Goal: Information Seeking & Learning: Learn about a topic

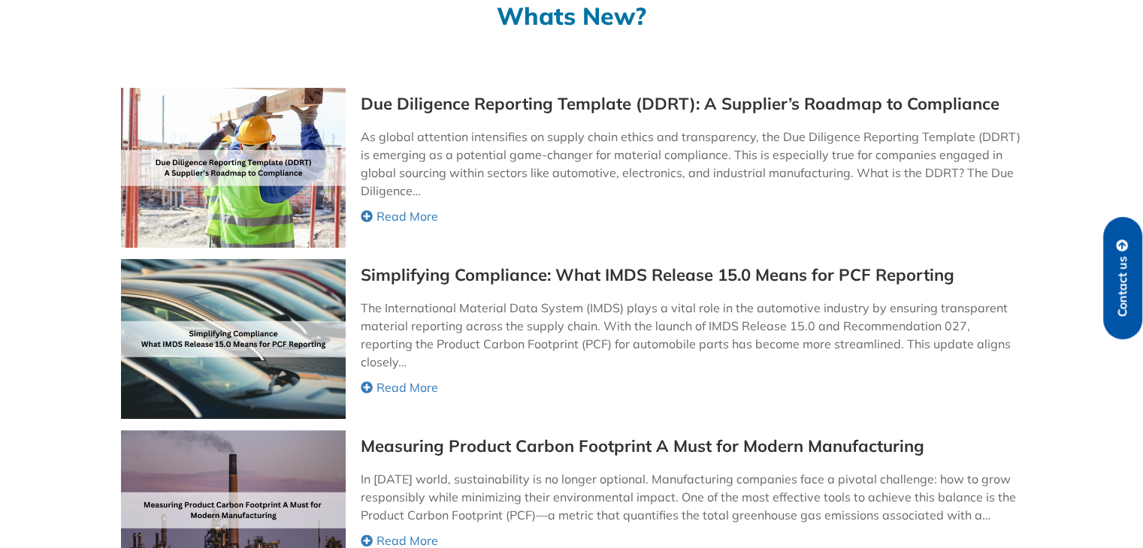
scroll to position [301, 0]
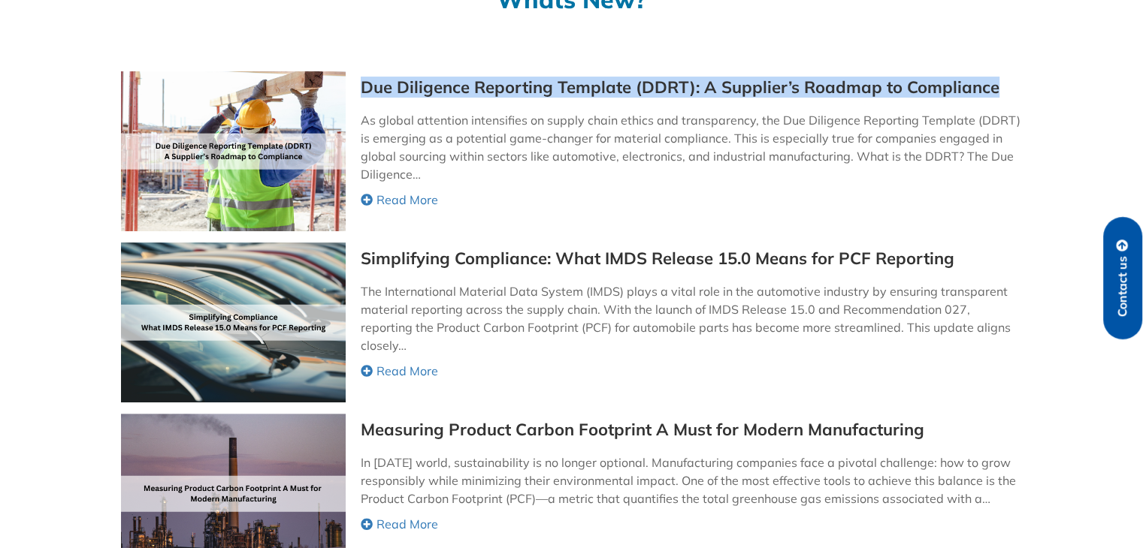
drag, startPoint x: 1002, startPoint y: 83, endPoint x: 360, endPoint y: 88, distance: 642.4
click at [360, 88] on div "Due Diligence Reporting Template (DDRT): A Supplier’s Roadmap to Compliance As …" at bounding box center [571, 151] width 901 height 160
copy link "Due Diligence Reporting Template (DDRT): A Supplier’s Roadmap to Compliance"
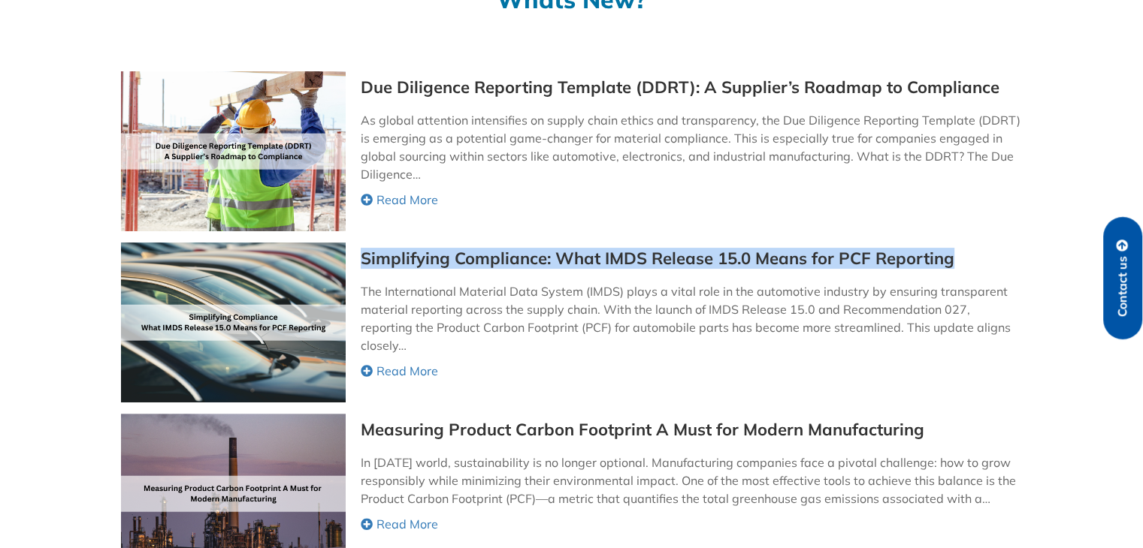
drag, startPoint x: 964, startPoint y: 259, endPoint x: 355, endPoint y: 255, distance: 609.3
click at [355, 255] on div "Simplifying Compliance: What IMDS Release 15.0 Means for PCF Reporting The Inte…" at bounding box center [571, 323] width 901 height 160
copy link "Simplifying Compliance: What IMDS Release 15.0 Means for PCF Reporting"
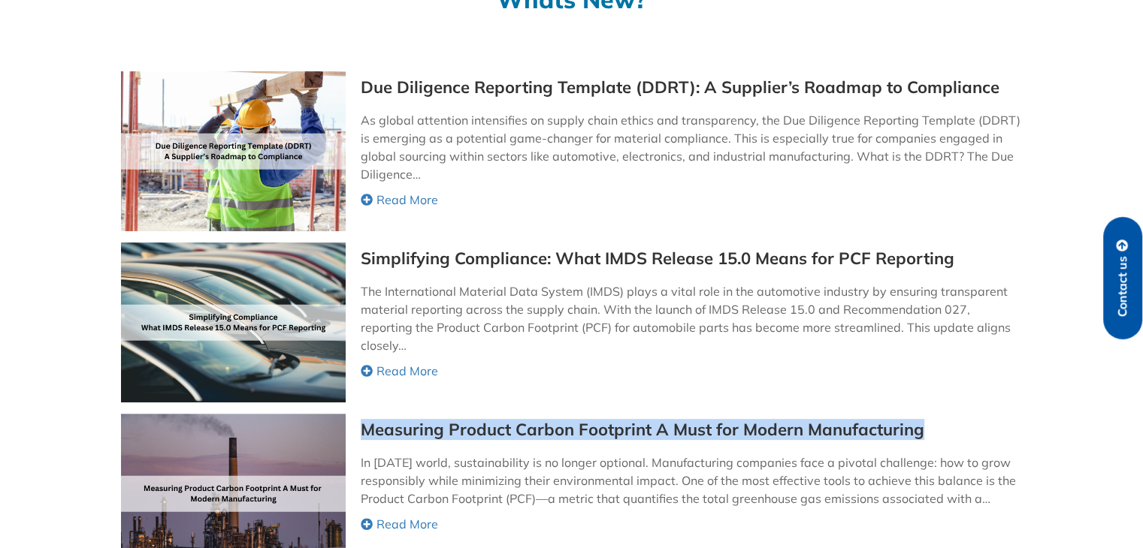
drag, startPoint x: 357, startPoint y: 429, endPoint x: 923, endPoint y: 421, distance: 566.5
click at [923, 421] on div "Measuring Product Carbon Footprint A Must for Modern Manufacturing In today’s w…" at bounding box center [571, 494] width 901 height 160
copy link "Measuring Product Carbon Footprint A Must for Modern Manufacturing"
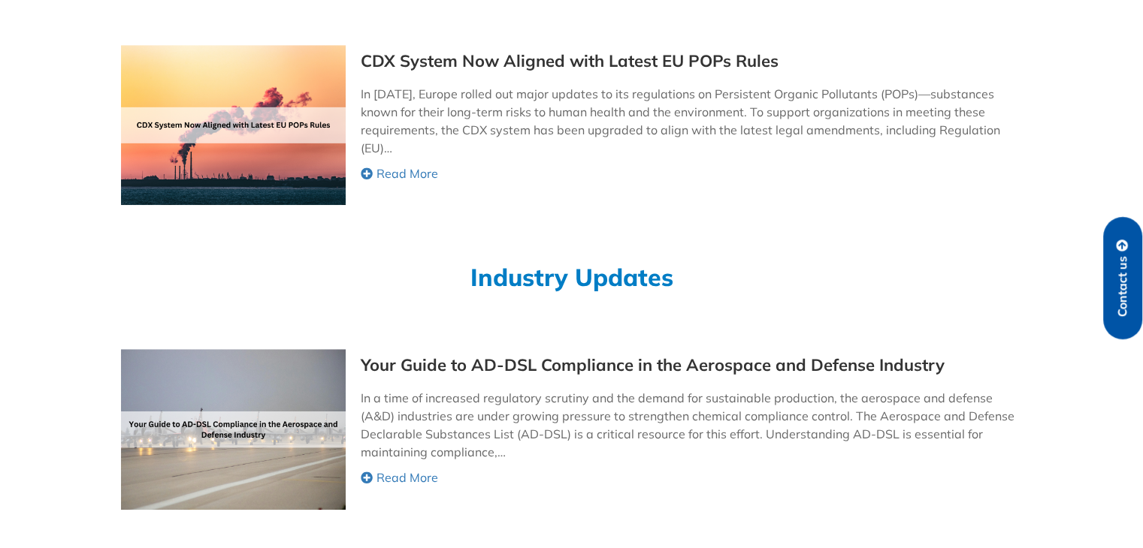
scroll to position [955, 0]
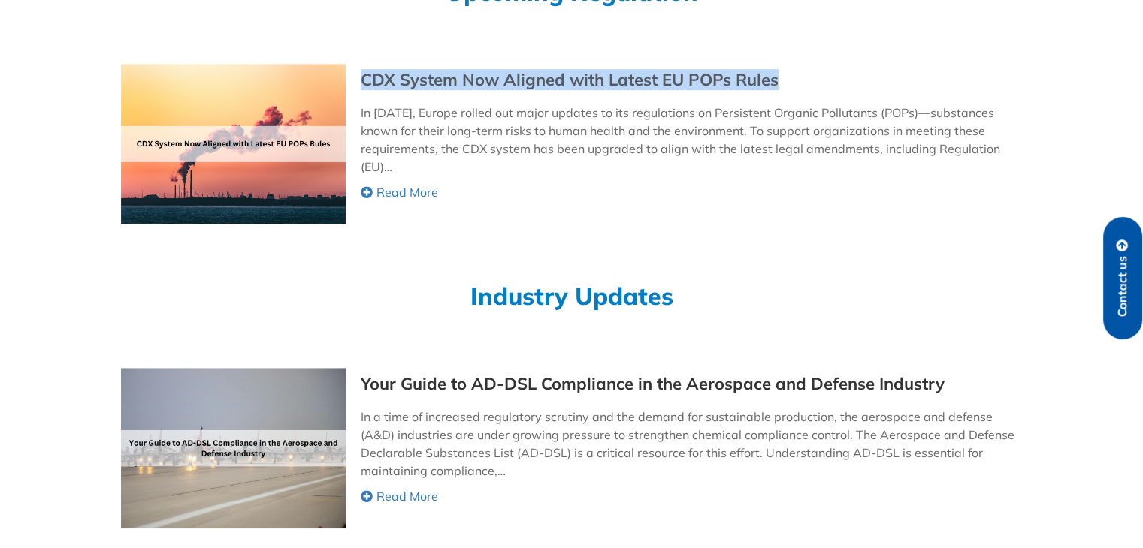
drag, startPoint x: 785, startPoint y: 79, endPoint x: 362, endPoint y: 83, distance: 423.0
click at [362, 83] on div "CDX System Now Aligned with Latest EU POPs Rules" at bounding box center [691, 79] width 660 height 17
copy link "CDX System Now Aligned with Latest EU POPs Rules"
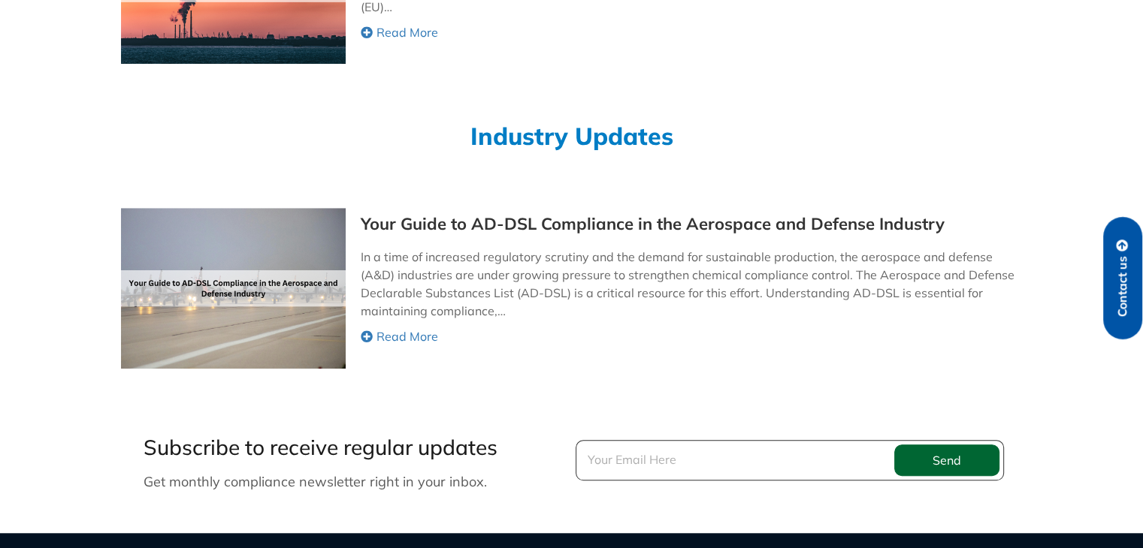
scroll to position [1154, 0]
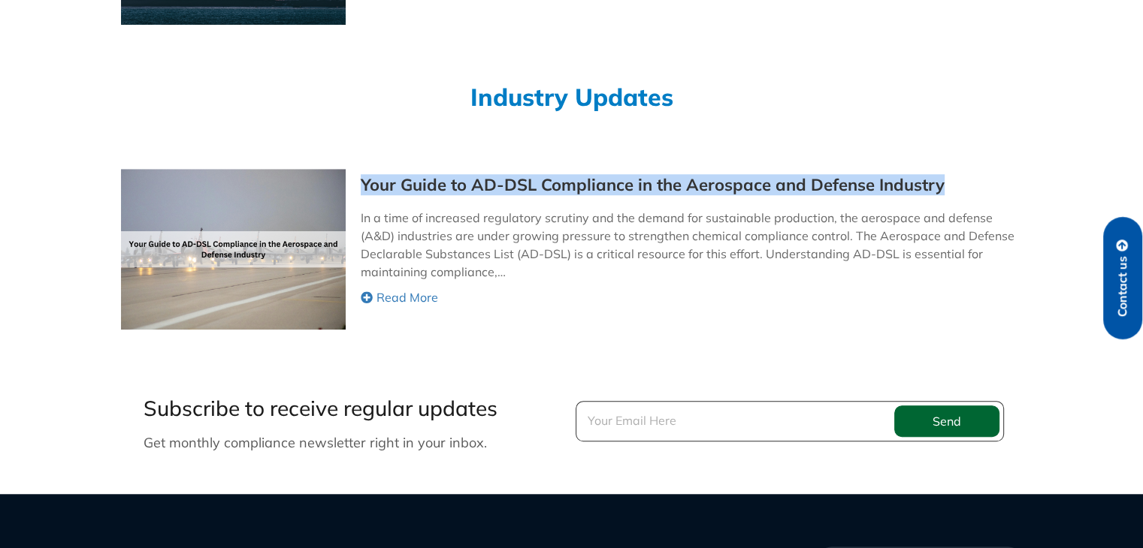
drag, startPoint x: 947, startPoint y: 184, endPoint x: 358, endPoint y: 175, distance: 589.8
click at [358, 175] on div "Your Guide to AD-DSL Compliance in the Aerospace and Defense Industry In a time…" at bounding box center [571, 249] width 901 height 160
copy link "Your Guide to AD-DSL Compliance in the Aerospace and Defense Industry"
click at [411, 296] on span "Read More" at bounding box center [407, 297] width 62 height 18
